Goal: Task Accomplishment & Management: Manage account settings

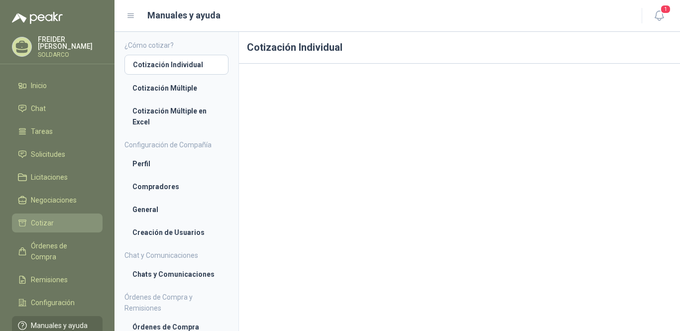
click at [69, 218] on li "Cotizar" at bounding box center [57, 223] width 79 height 11
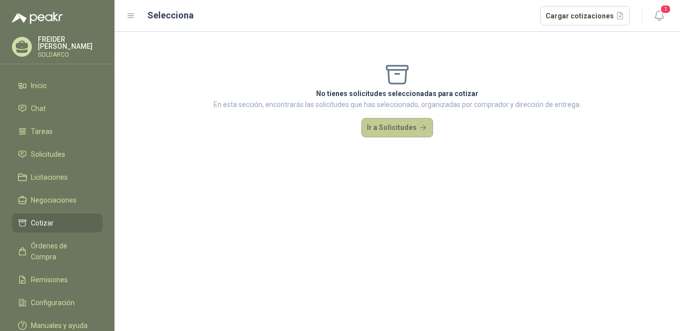
click at [381, 131] on button "Ir a Solicitudes" at bounding box center [397, 128] width 72 height 20
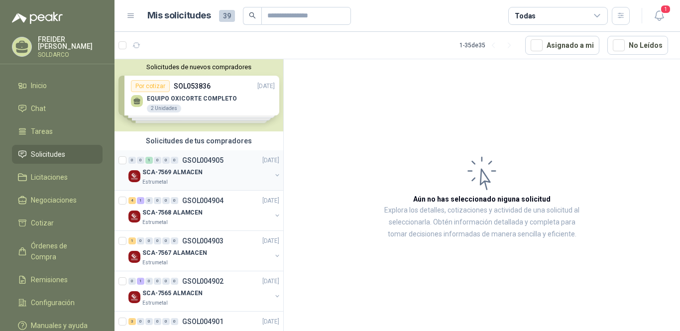
click at [184, 177] on div "SCA-7569 ALMACEN" at bounding box center [206, 172] width 129 height 12
